Goal: Download file/media

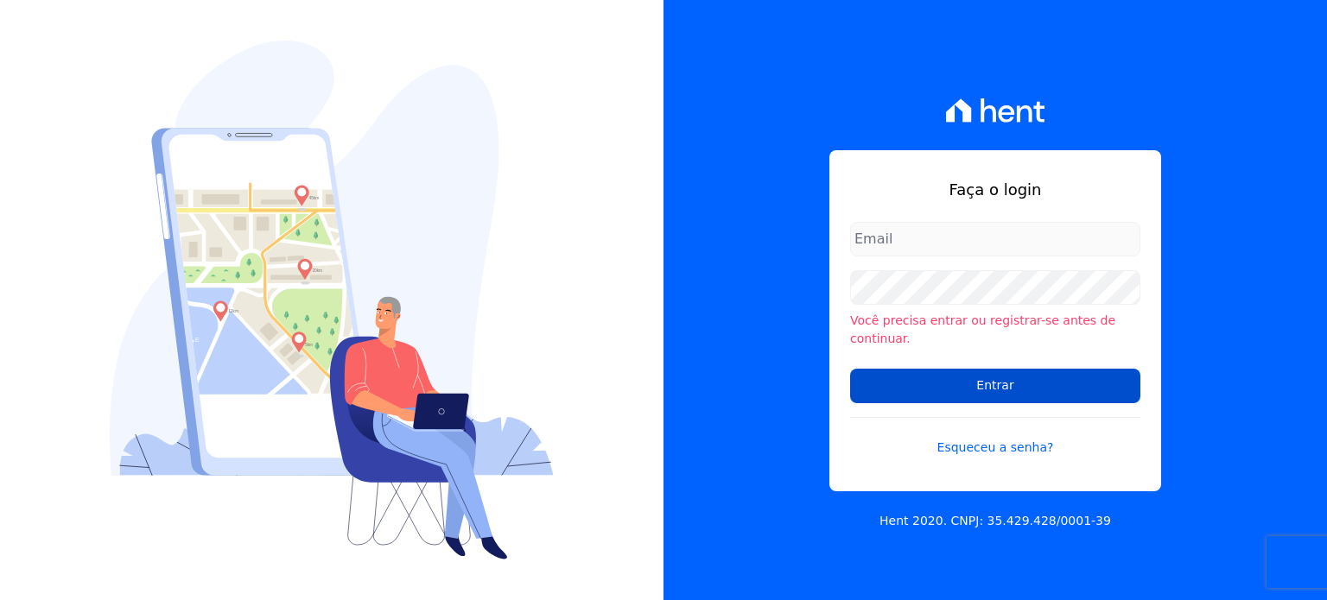
type input "[EMAIL_ADDRESS][DOMAIN_NAME]"
click at [1033, 369] on input "Entrar" at bounding box center [995, 386] width 290 height 35
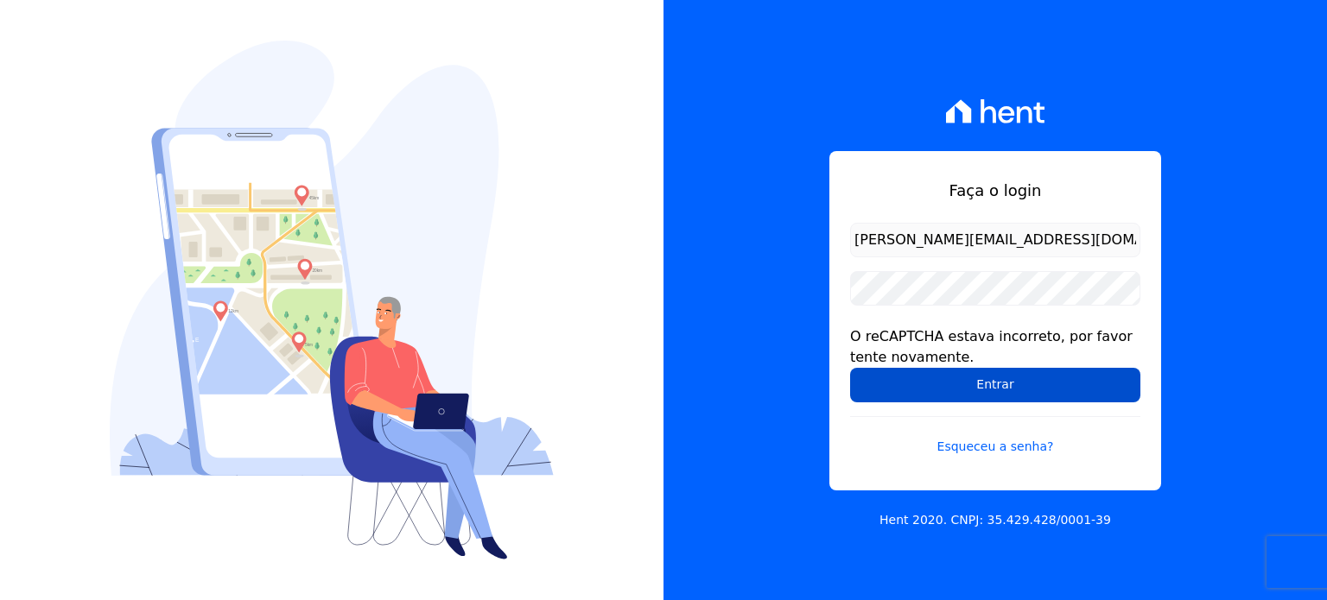
click at [1033, 394] on input "Entrar" at bounding box center [995, 385] width 290 height 35
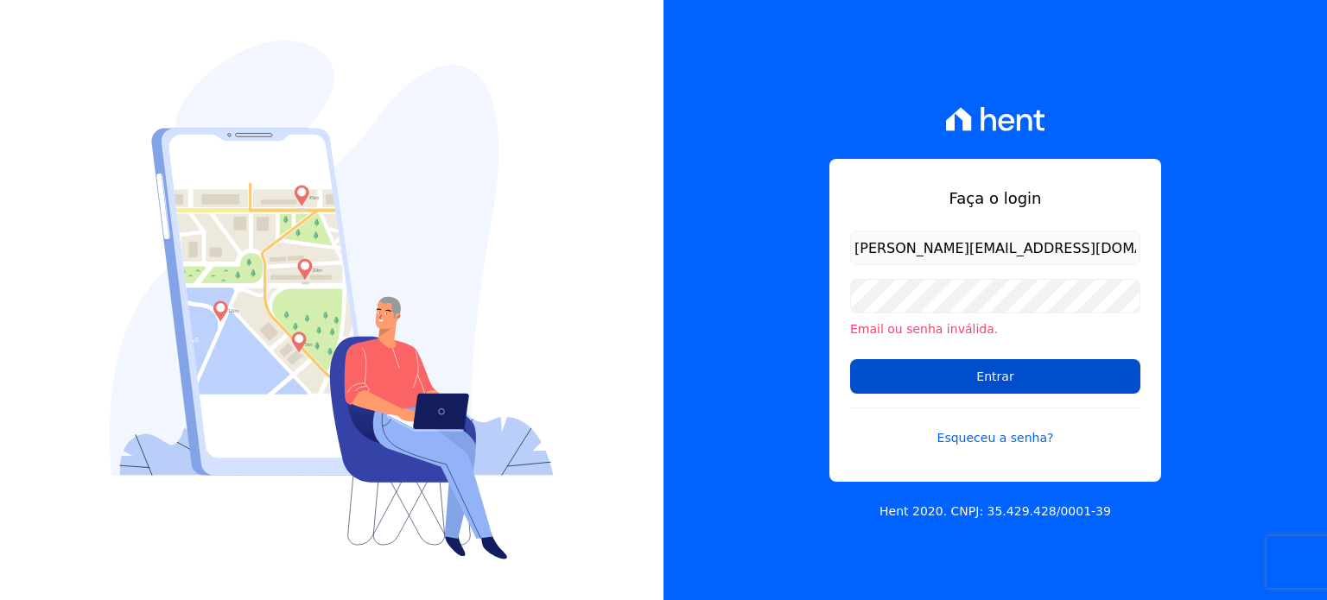
click at [1031, 369] on input "Entrar" at bounding box center [995, 376] width 290 height 35
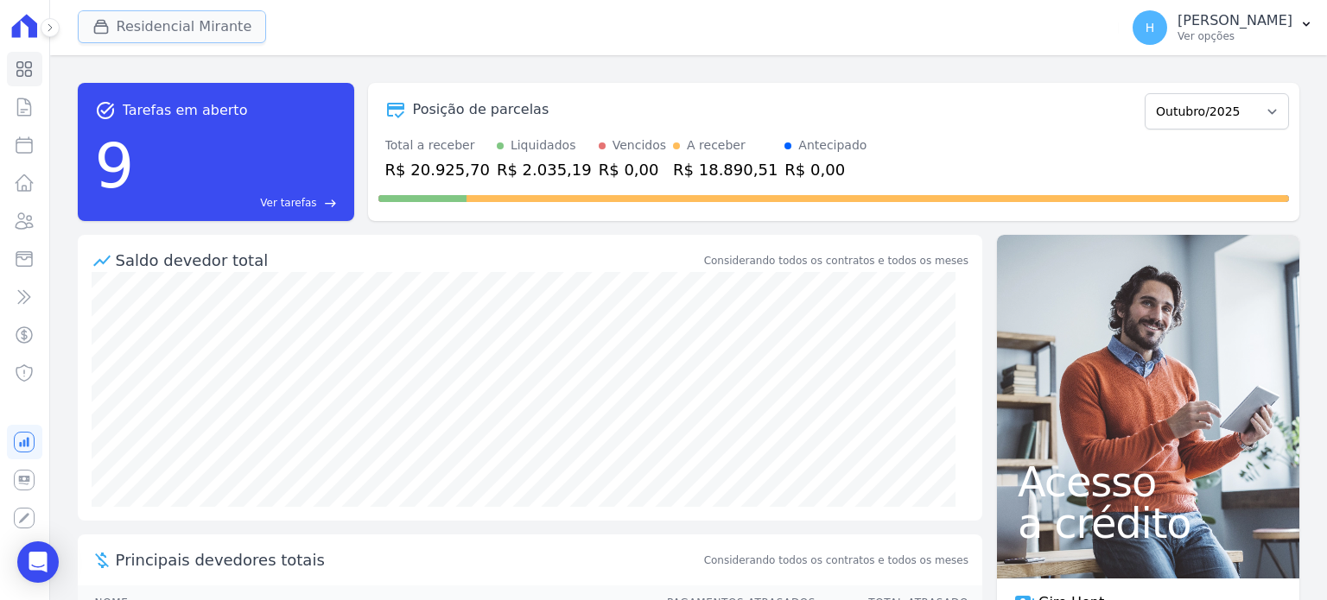
click at [155, 32] on button "Residencial Mirante" at bounding box center [172, 26] width 189 height 33
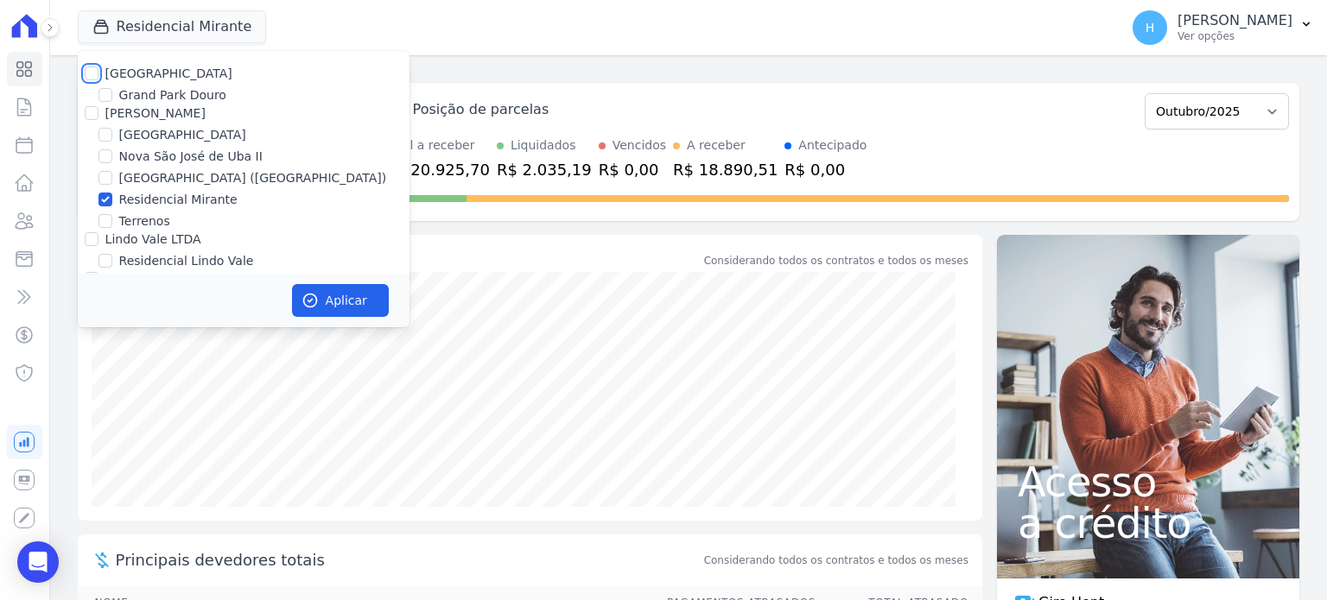
click at [92, 73] on input "Residencial Park" at bounding box center [92, 74] width 14 height 14
checkbox input "true"
click at [92, 110] on input "[PERSON_NAME]" at bounding box center [92, 113] width 14 height 14
checkbox input "true"
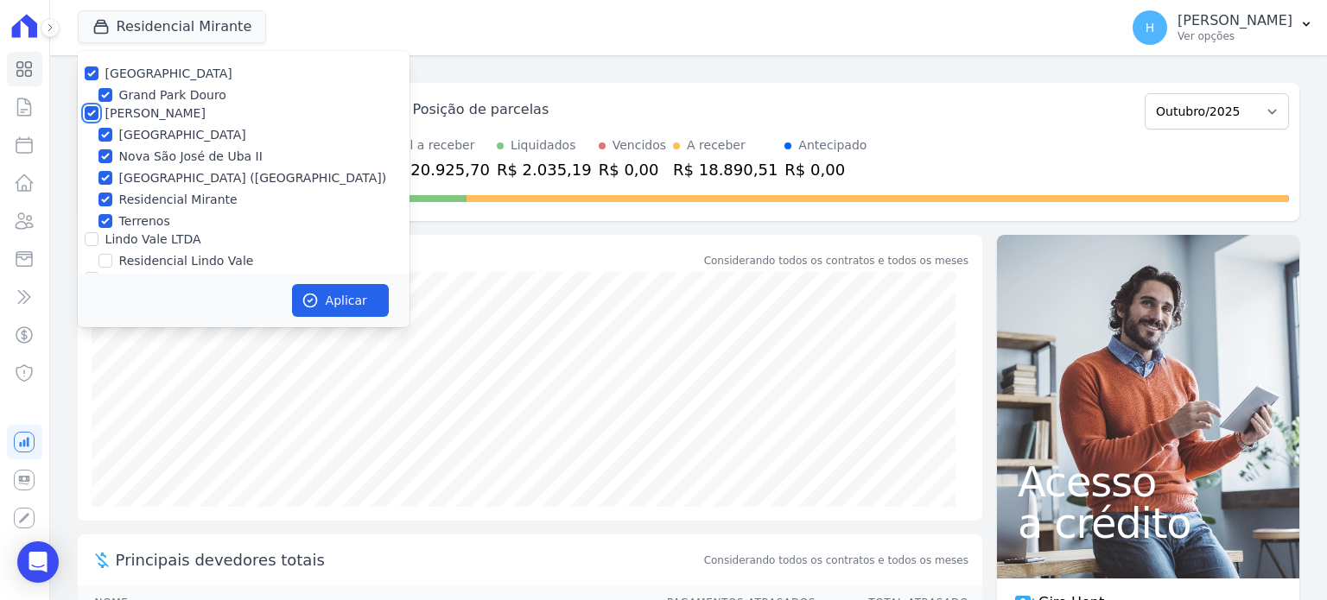
checkbox input "true"
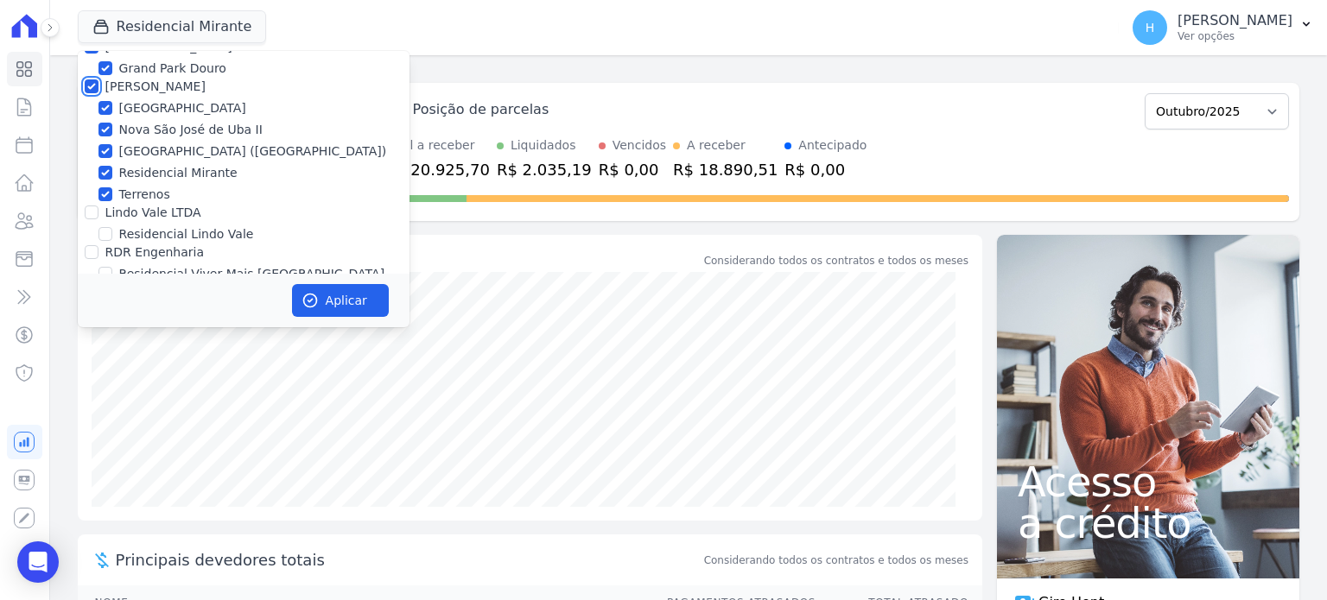
scroll to position [49, 0]
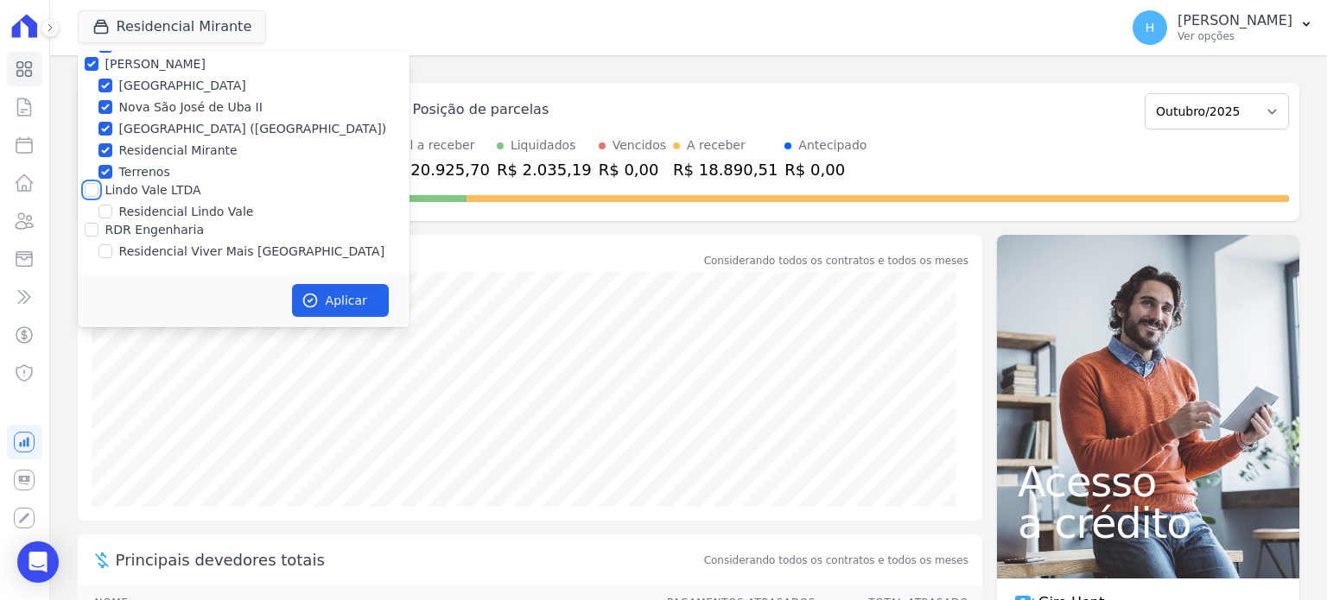
click at [92, 192] on input "Lindo Vale LTDA" at bounding box center [92, 190] width 14 height 14
checkbox input "true"
click at [88, 229] on input "RDR Engenharia" at bounding box center [92, 230] width 14 height 14
checkbox input "true"
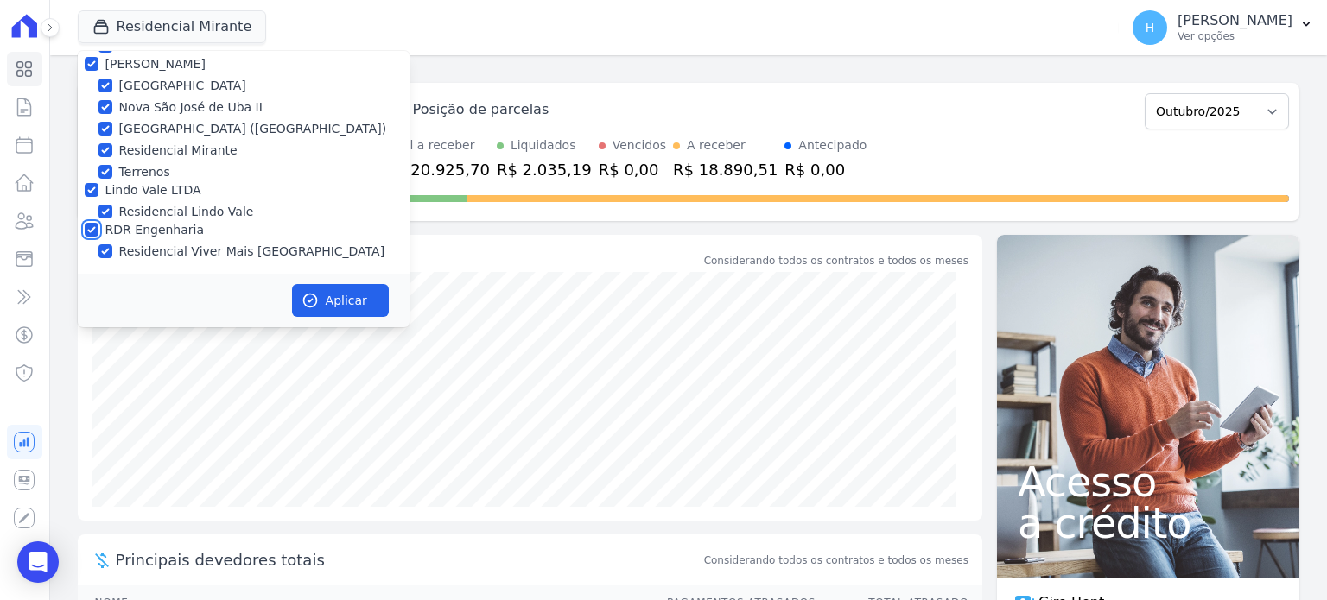
checkbox input "true"
click at [353, 297] on button "Aplicar" at bounding box center [340, 300] width 97 height 33
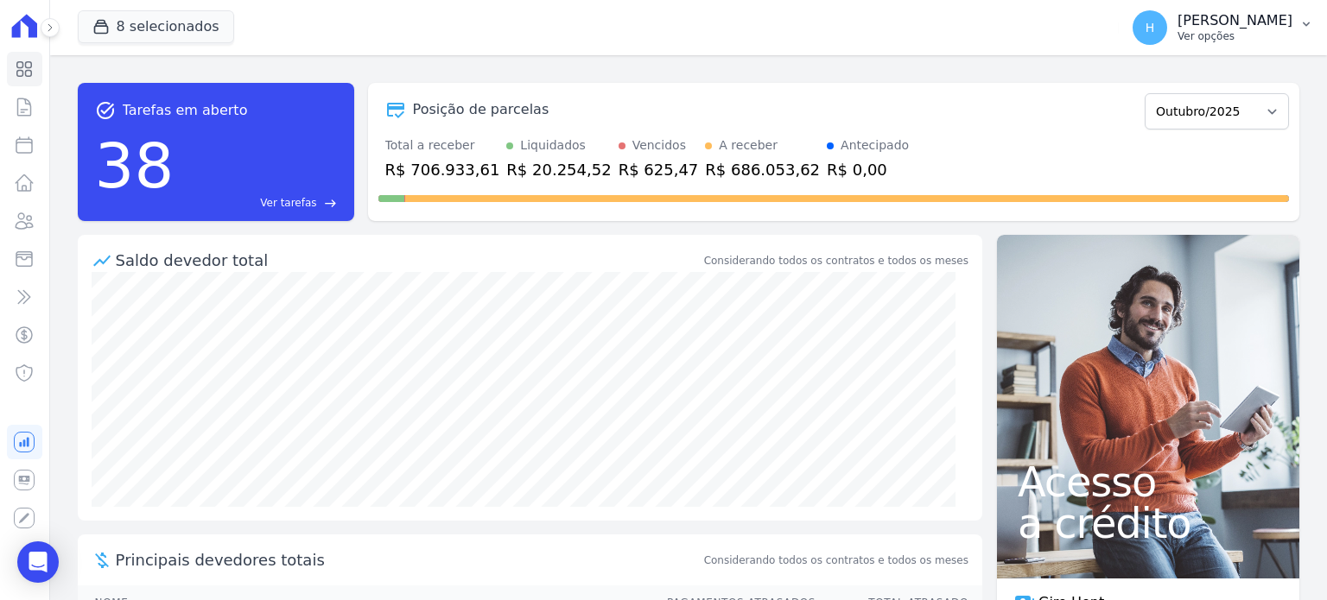
click at [1305, 34] on button "H Hellen Vilaça Ver opções" at bounding box center [1223, 27] width 208 height 48
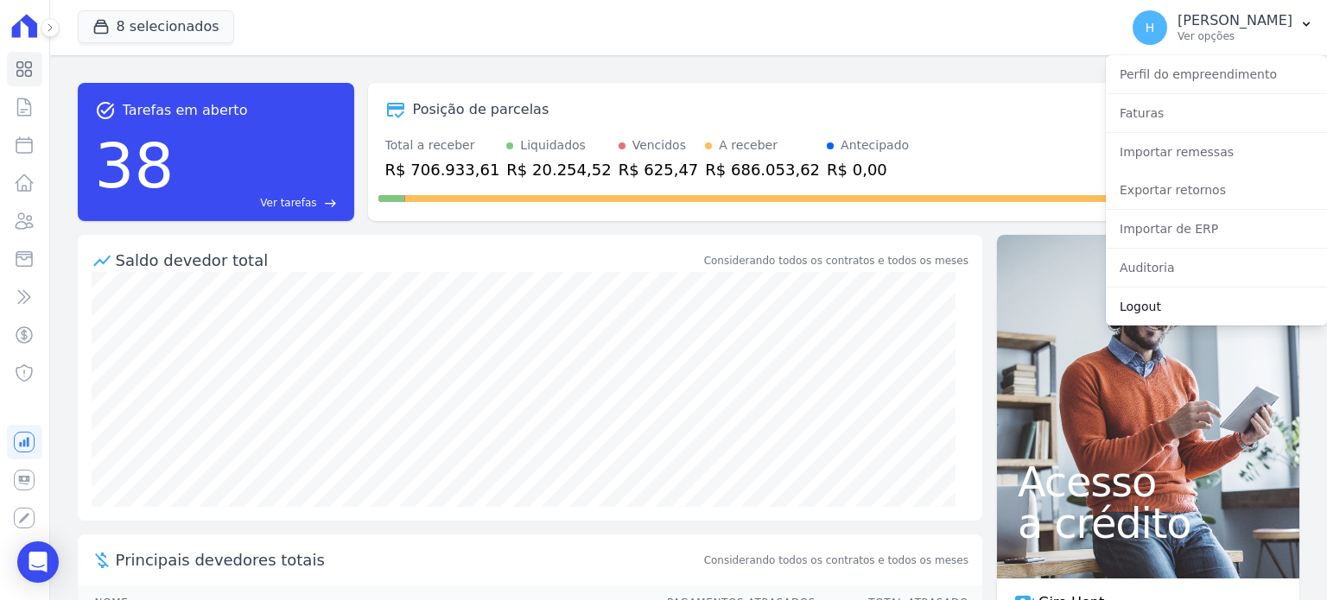
drag, startPoint x: 1150, startPoint y: 314, endPoint x: 888, endPoint y: 162, distance: 303.8
click at [1150, 314] on link "Logout" at bounding box center [1216, 306] width 221 height 31
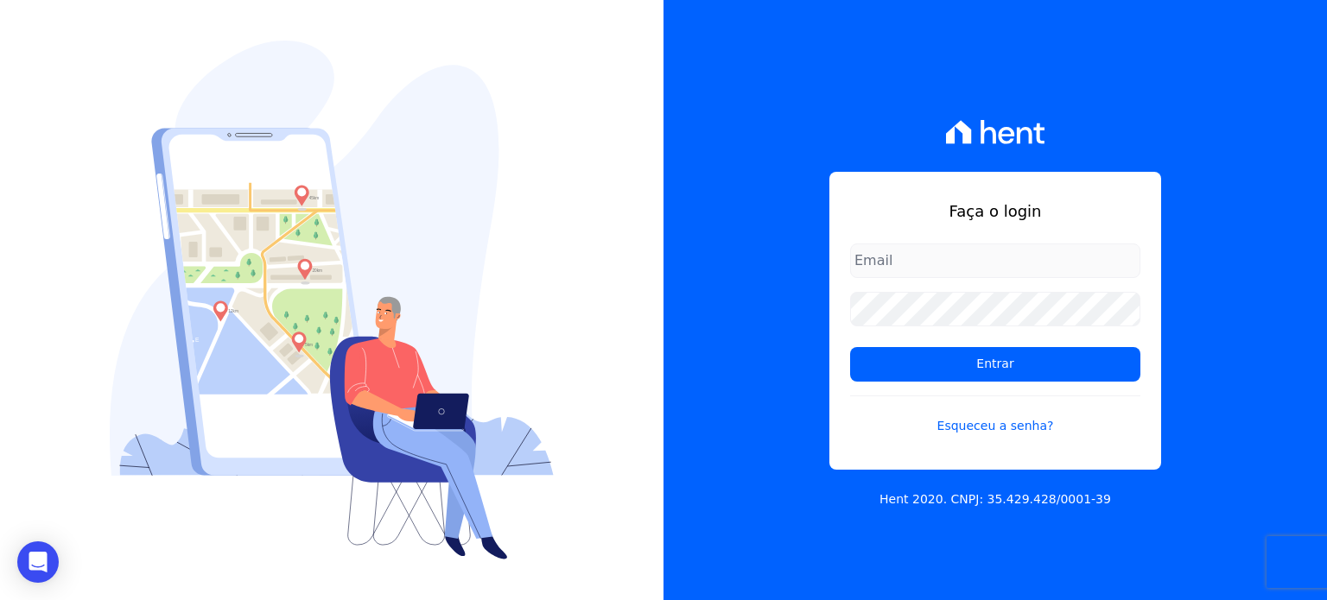
type input "[PERSON_NAME][EMAIL_ADDRESS][DOMAIN_NAME]"
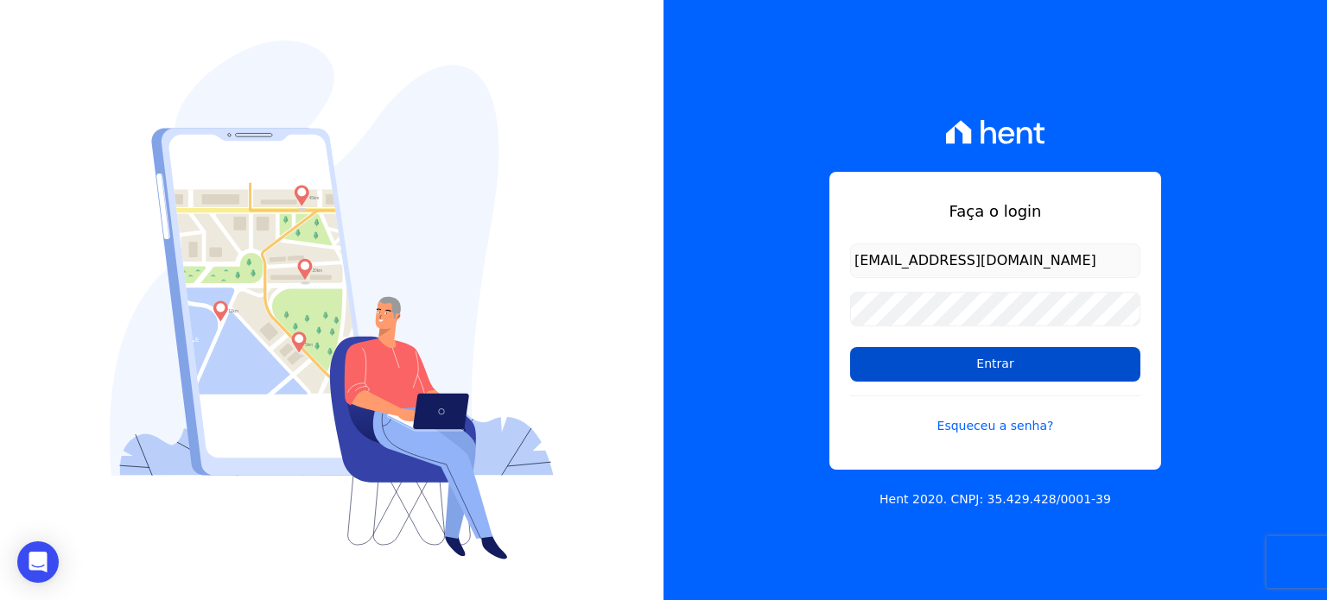
click at [1009, 356] on input "Entrar" at bounding box center [995, 364] width 290 height 35
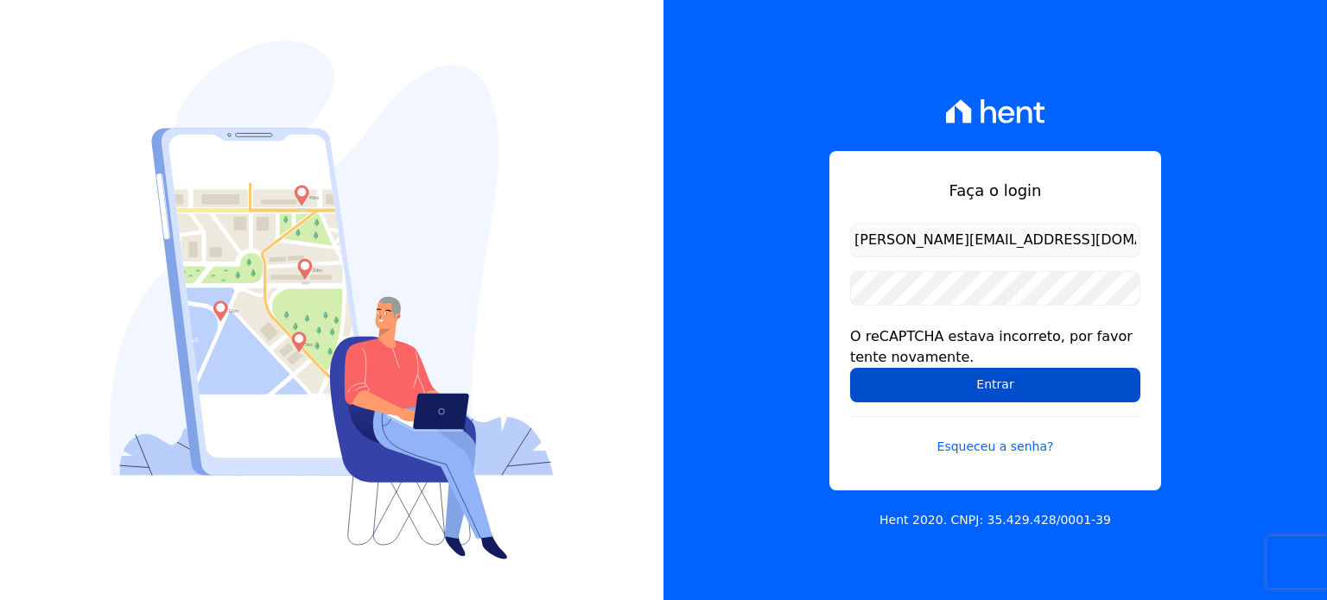
click at [998, 383] on input "Entrar" at bounding box center [995, 385] width 290 height 35
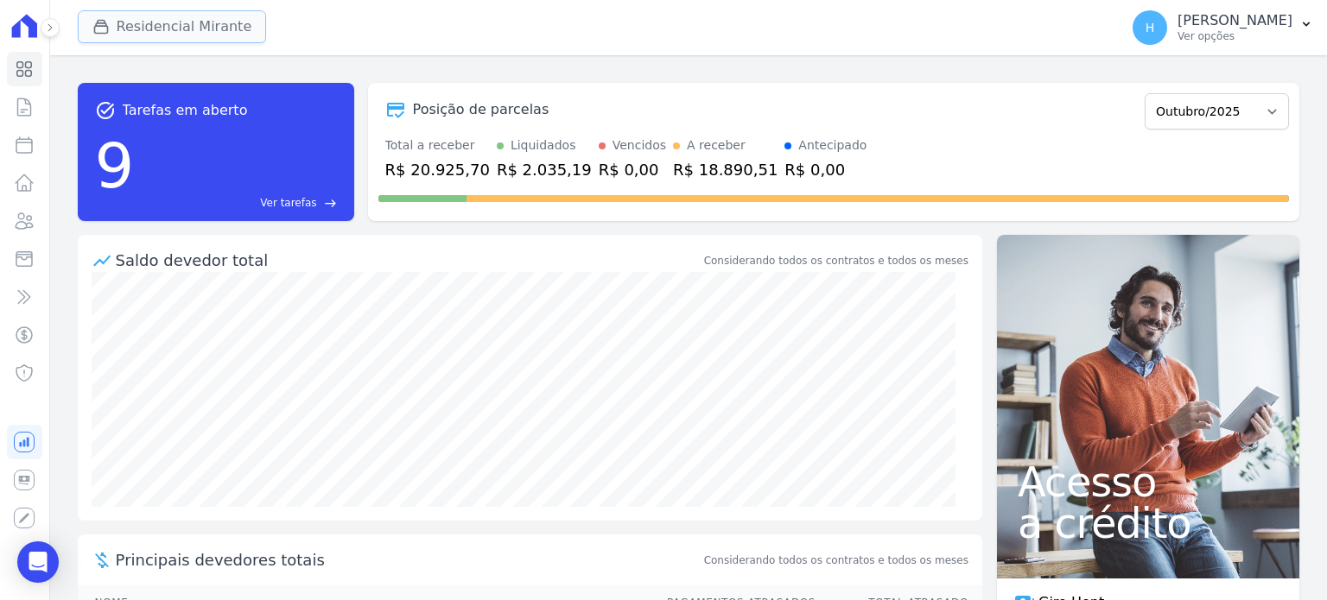
click at [136, 23] on button "Residencial Mirante" at bounding box center [172, 26] width 189 height 33
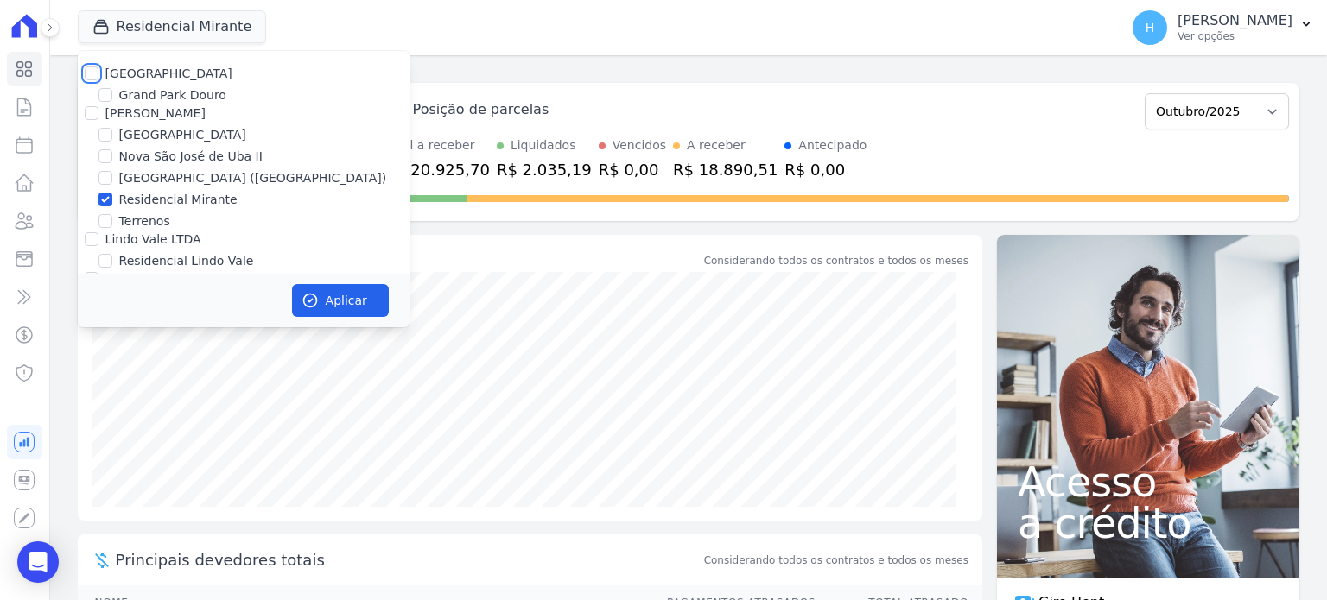
click at [92, 79] on input "[GEOGRAPHIC_DATA]" at bounding box center [92, 74] width 14 height 14
checkbox input "true"
click at [88, 114] on input "JG Freitas" at bounding box center [92, 113] width 14 height 14
checkbox input "true"
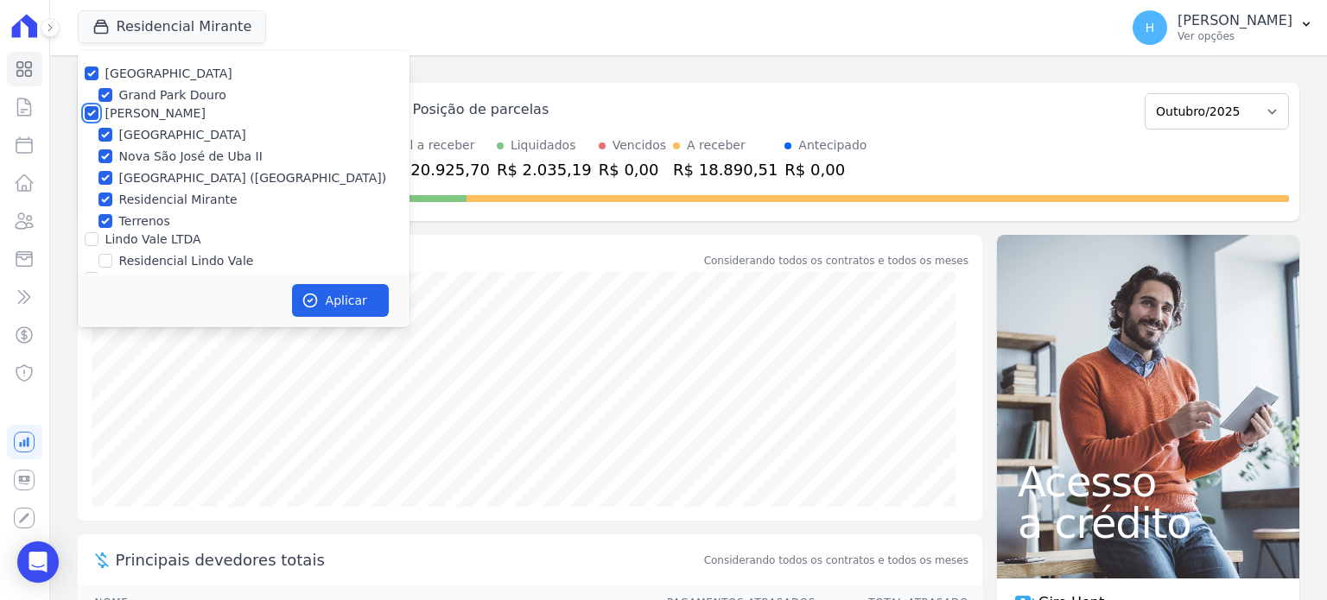
checkbox input "true"
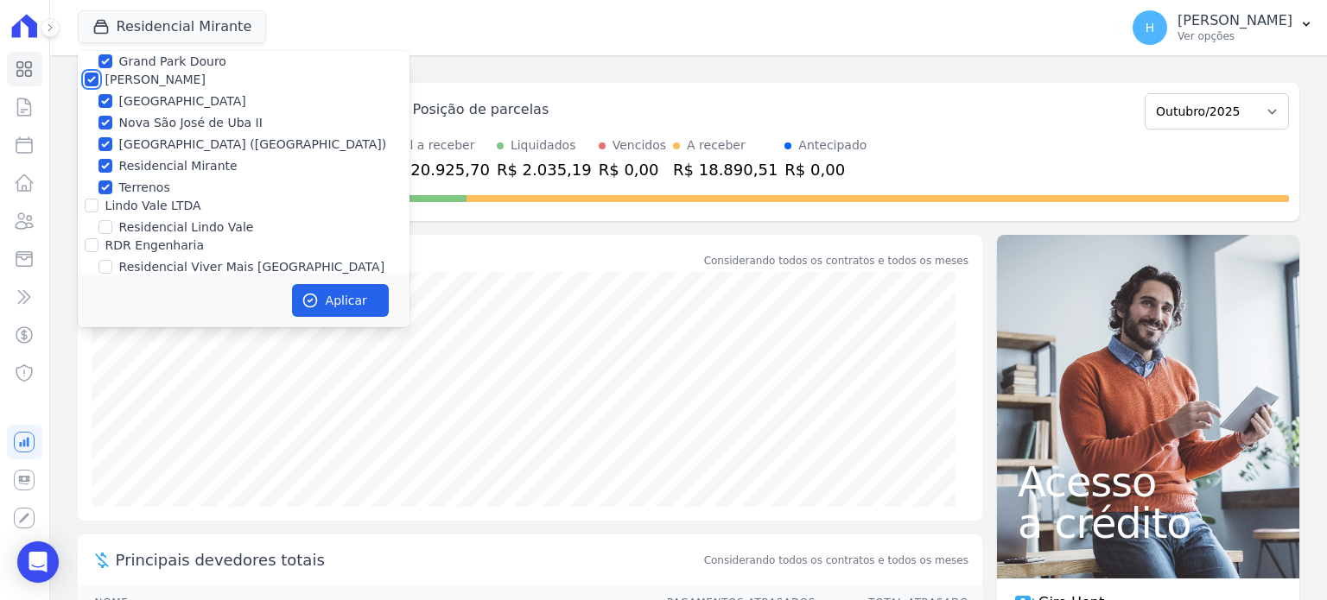
scroll to position [49, 0]
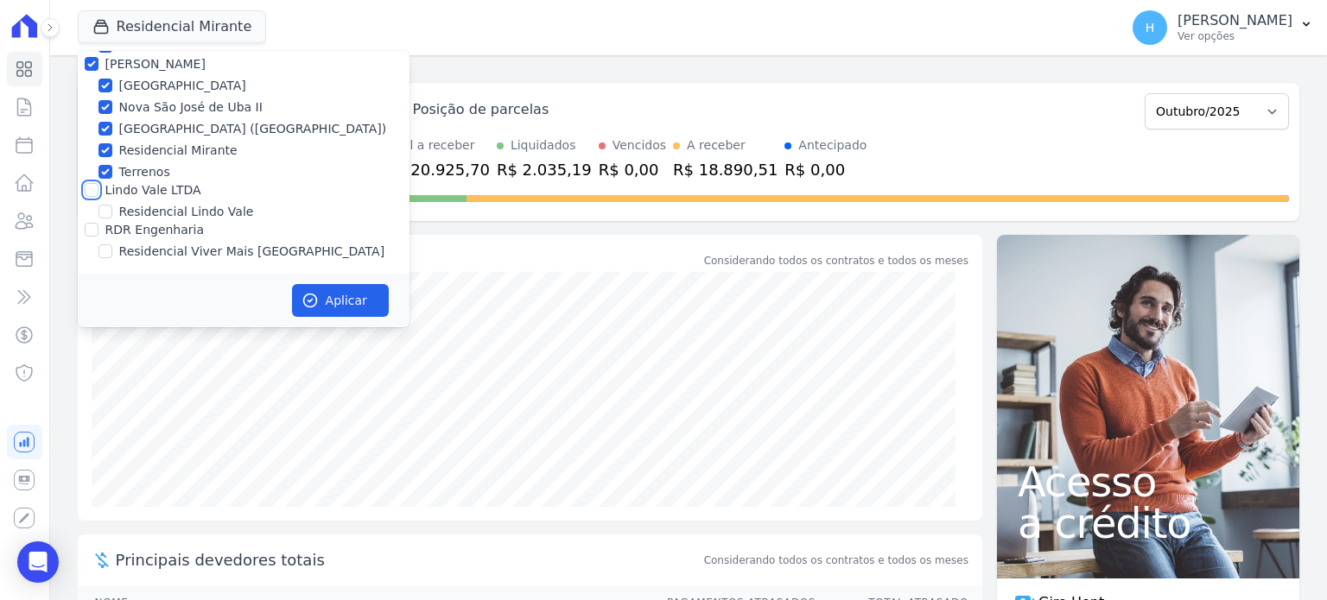
click at [91, 188] on input "Lindo Vale LTDA" at bounding box center [92, 190] width 14 height 14
checkbox input "true"
click at [91, 233] on input "RDR Engenharia" at bounding box center [92, 230] width 14 height 14
checkbox input "true"
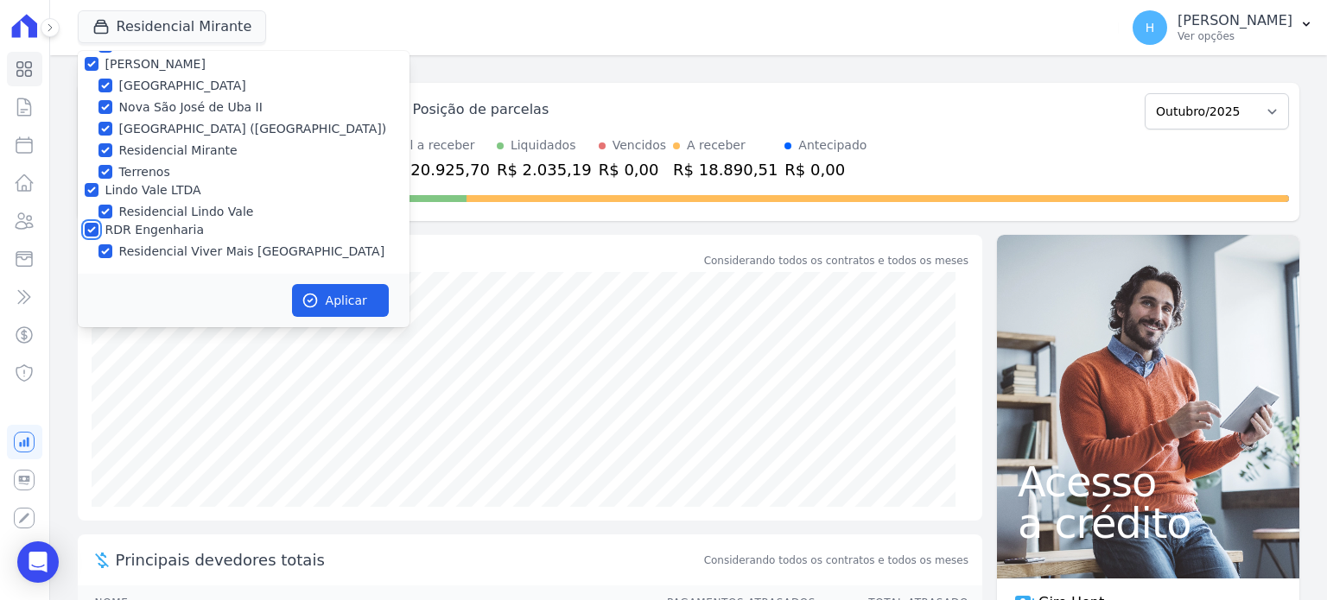
checkbox input "true"
click at [304, 297] on icon "button" at bounding box center [309, 301] width 13 height 13
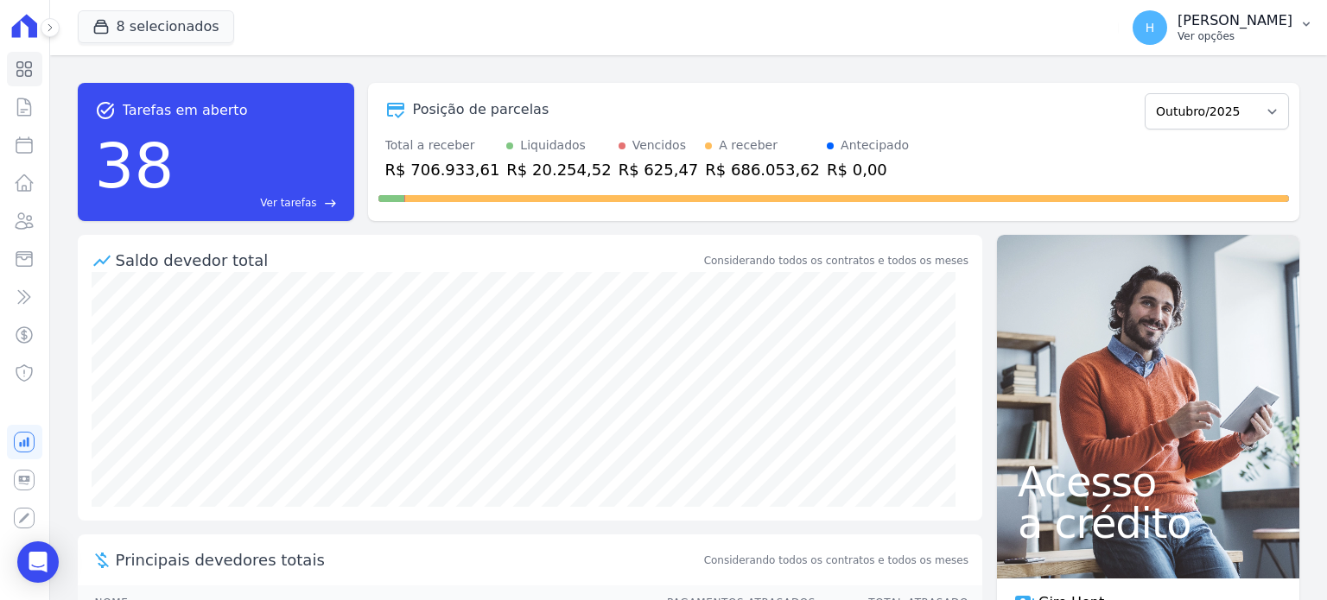
click at [1302, 23] on icon "button" at bounding box center [1305, 24] width 7 height 4
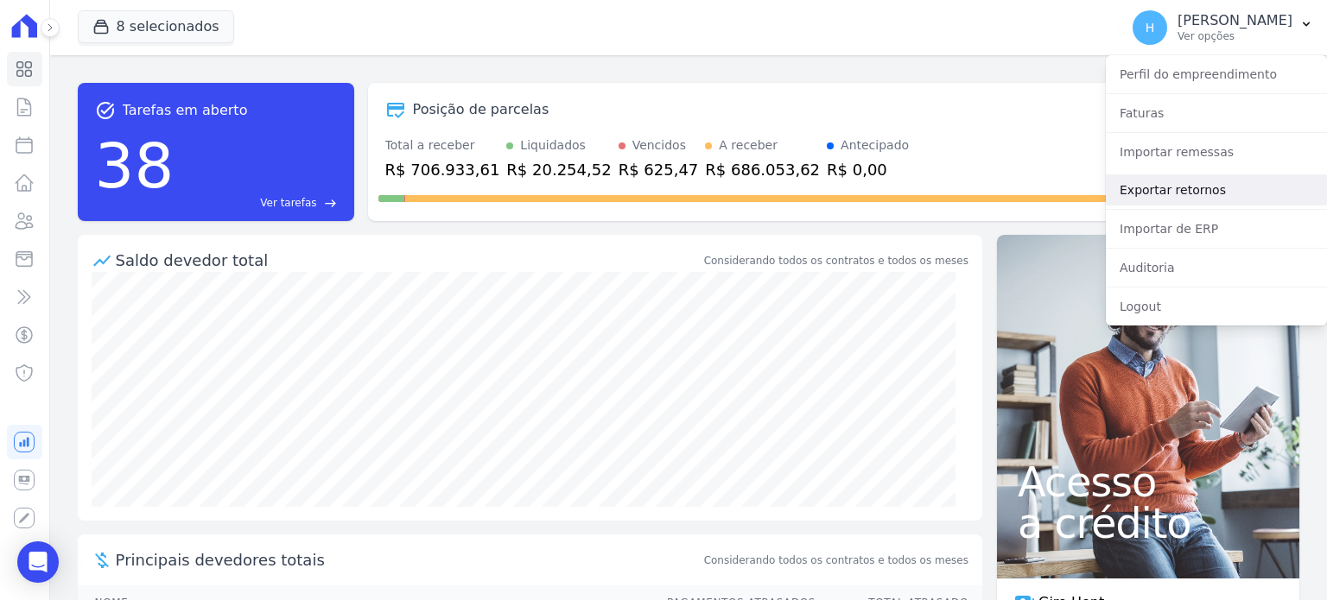
click at [1163, 205] on link "Exportar retornos" at bounding box center [1216, 189] width 221 height 31
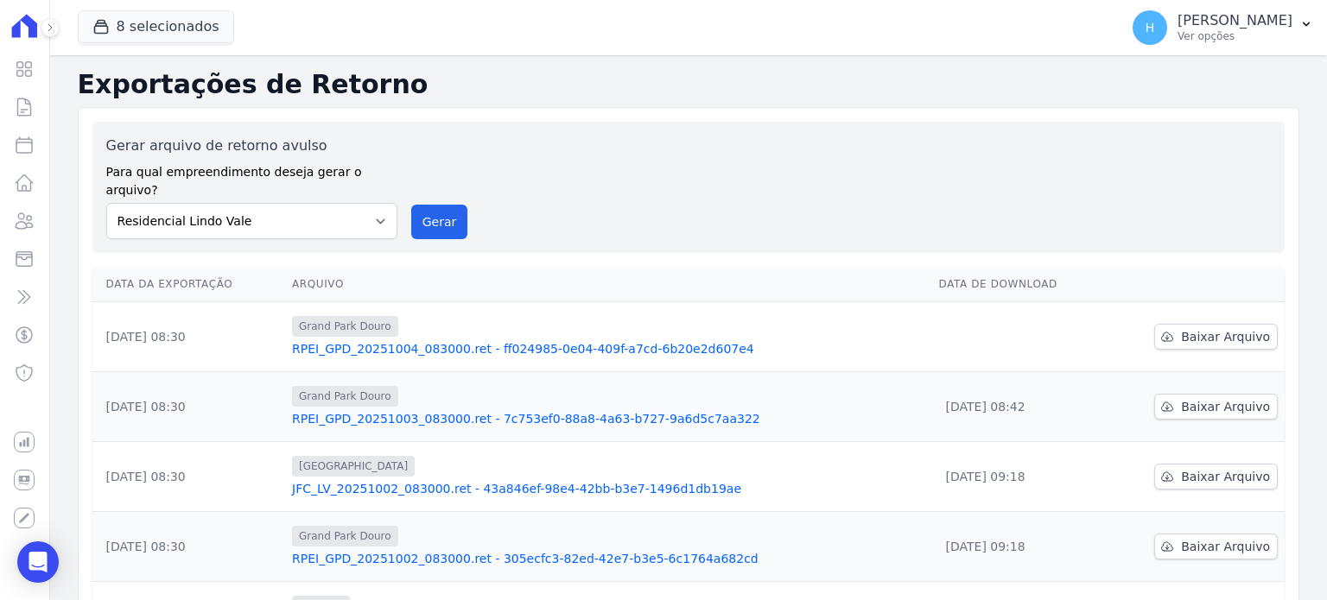
click at [1187, 333] on td "Baixar Arquivo" at bounding box center [1195, 337] width 180 height 70
click at [1181, 328] on span "Baixar Arquivo" at bounding box center [1225, 336] width 89 height 17
click at [1285, 25] on p "Hellen Vilaça" at bounding box center [1234, 20] width 115 height 17
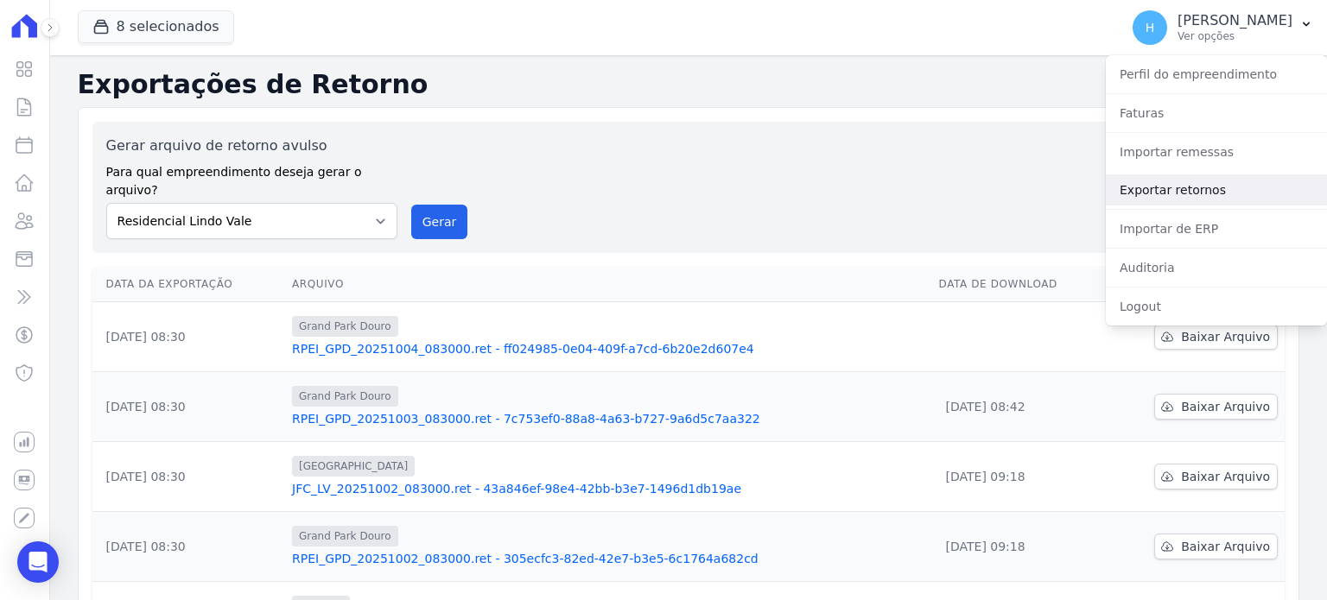
click at [1157, 201] on link "Exportar retornos" at bounding box center [1216, 189] width 221 height 31
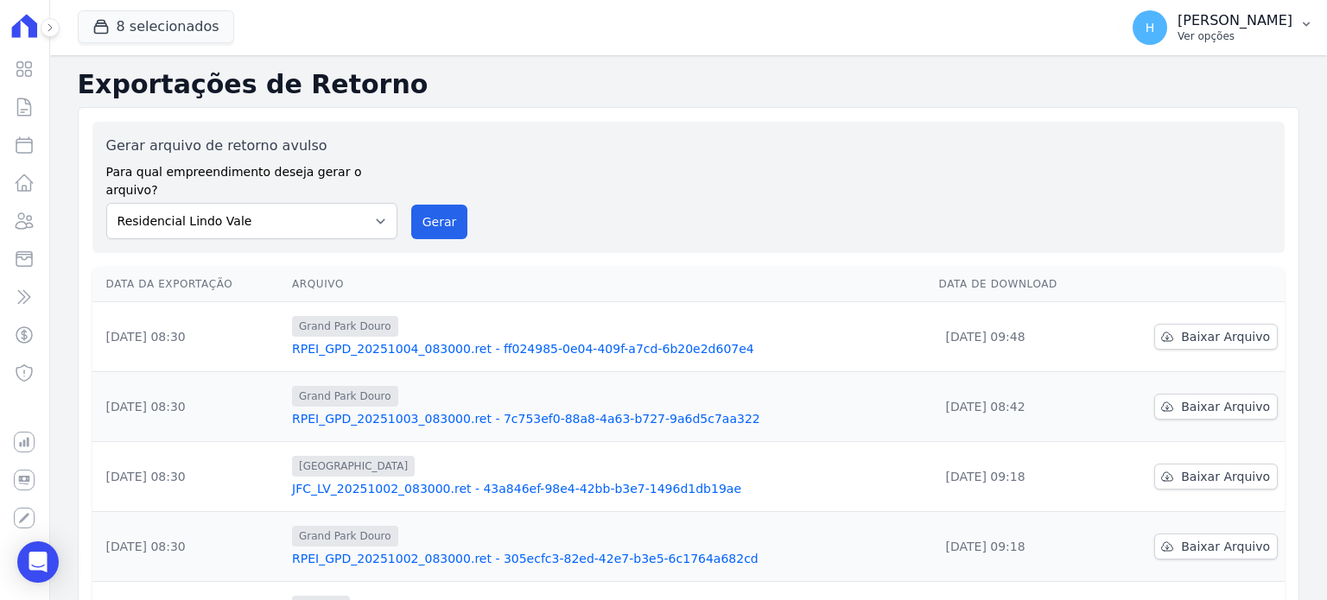
click at [1296, 32] on button "H Hellen Vilaça Ver opções" at bounding box center [1223, 27] width 208 height 48
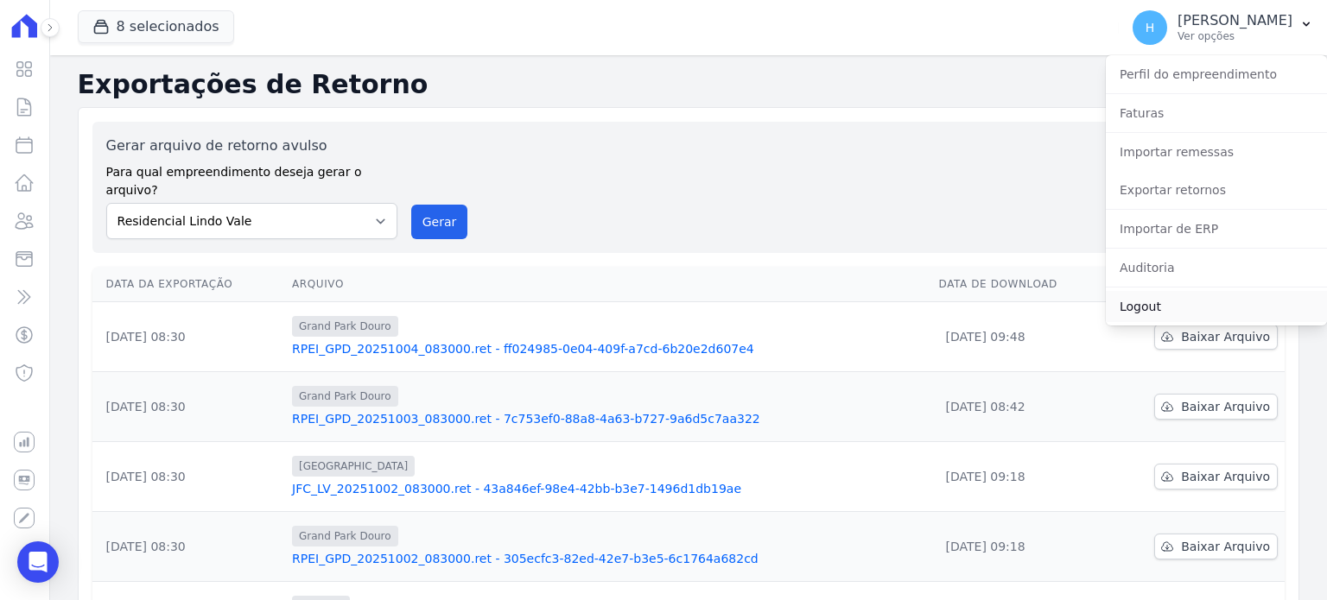
click at [1147, 310] on link "Logout" at bounding box center [1216, 306] width 221 height 31
